Goal: Task Accomplishment & Management: Use online tool/utility

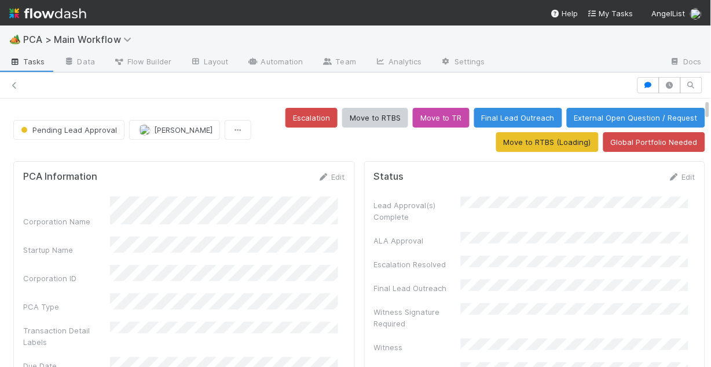
scroll to position [36, 0]
drag, startPoint x: 20, startPoint y: 82, endPoint x: 9, endPoint y: 86, distance: 11.9
click at [19, 82] on div at bounding box center [355, 85] width 711 height 16
click at [9, 86] on icon at bounding box center [15, 86] width 12 height 8
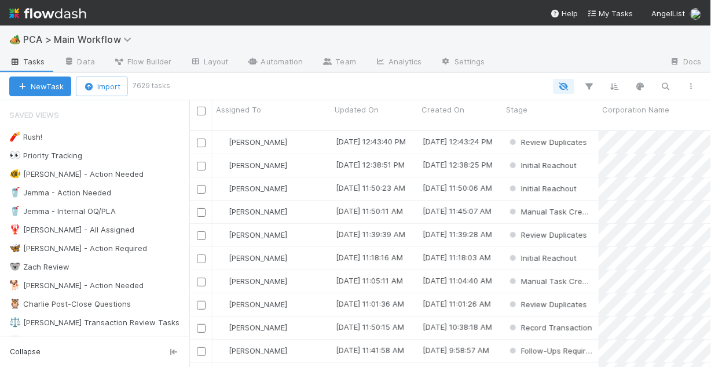
scroll to position [239, 515]
click at [69, 174] on div "🐠 [PERSON_NAME] - Action Needed" at bounding box center [76, 174] width 134 height 14
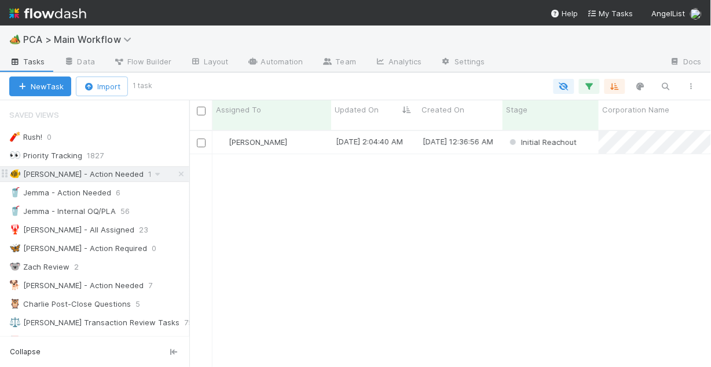
scroll to position [239, 515]
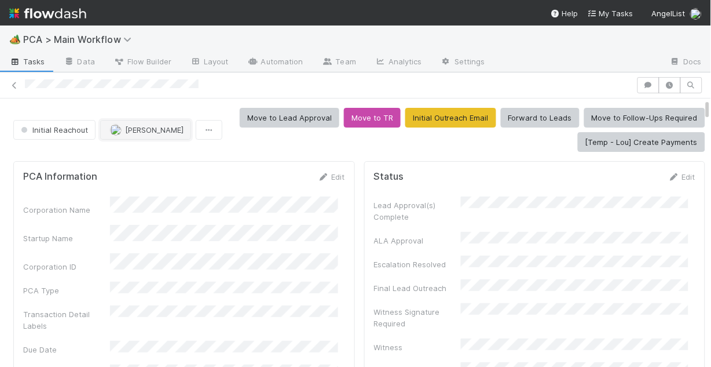
click at [140, 130] on span "[PERSON_NAME]" at bounding box center [154, 129] width 59 height 9
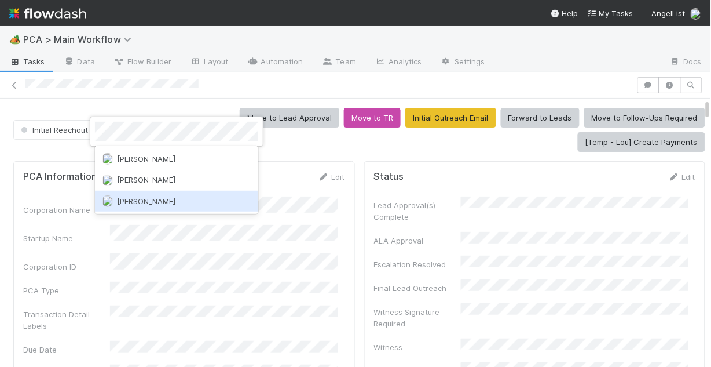
click at [166, 199] on span "[PERSON_NAME]" at bounding box center [146, 200] width 59 height 9
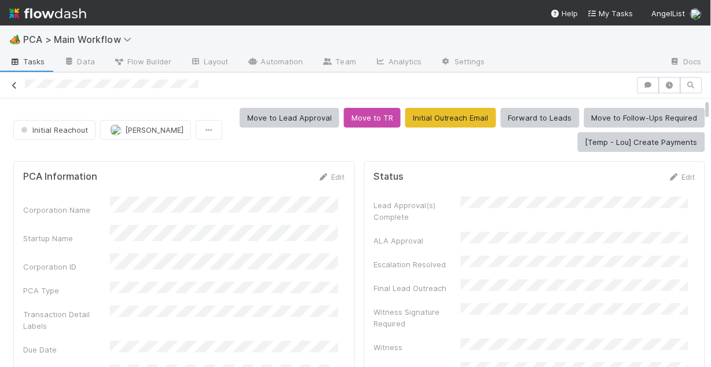
click at [20, 85] on div at bounding box center [355, 85] width 711 height 16
click at [17, 84] on icon at bounding box center [15, 86] width 12 height 8
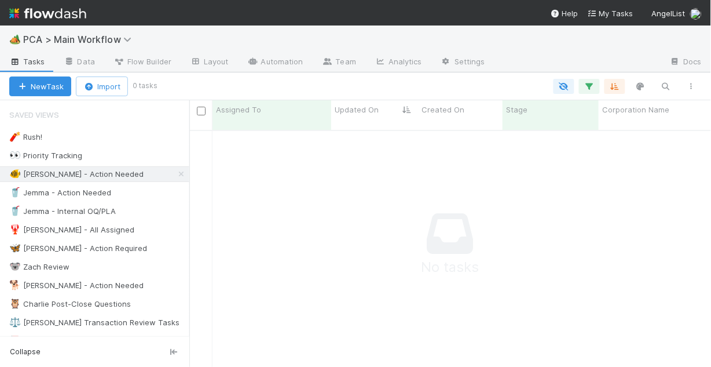
scroll to position [232, 515]
click at [264, 64] on link "Automation" at bounding box center [275, 62] width 75 height 19
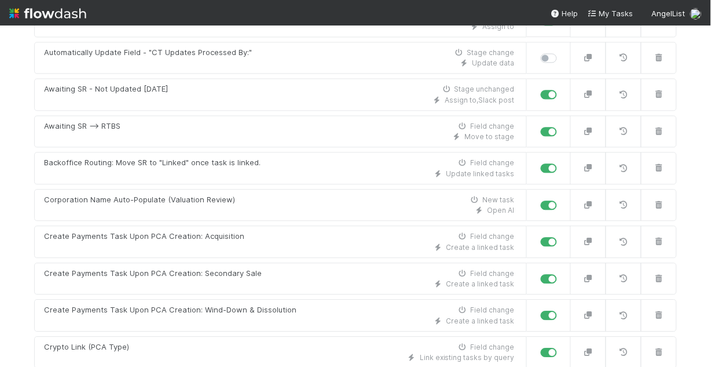
scroll to position [3198, 0]
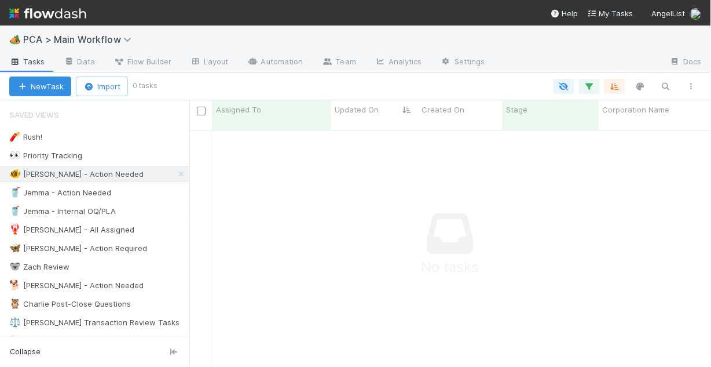
scroll to position [232, 515]
